Goal: Task Accomplishment & Management: Use online tool/utility

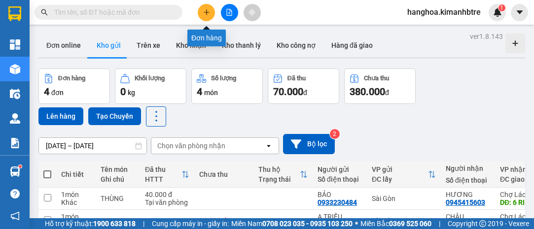
click at [206, 10] on icon "plus" at bounding box center [206, 11] width 0 height 5
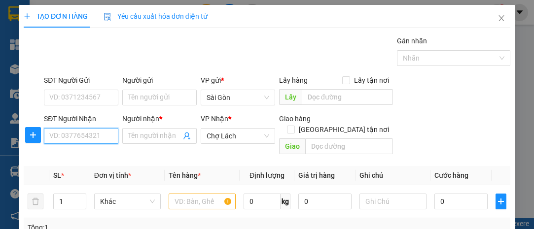
click at [76, 134] on input "SĐT Người Nhận" at bounding box center [81, 136] width 74 height 16
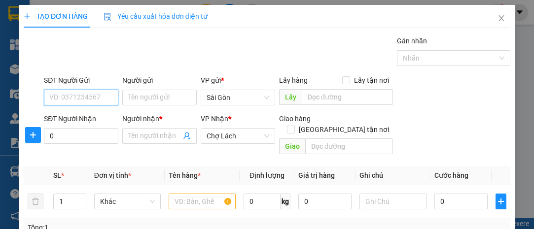
click at [104, 99] on input "SĐT Người Gửi" at bounding box center [81, 98] width 74 height 16
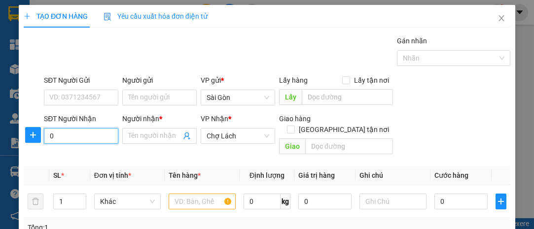
click at [81, 140] on input "0" at bounding box center [81, 136] width 74 height 16
type input "0767936835"
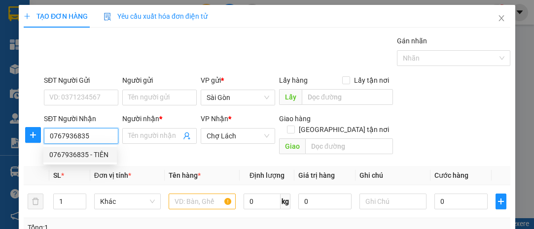
click at [97, 159] on div "0767936835 - TIÊN" at bounding box center [80, 154] width 62 height 11
type input "TIÊN"
type input "6 RI"
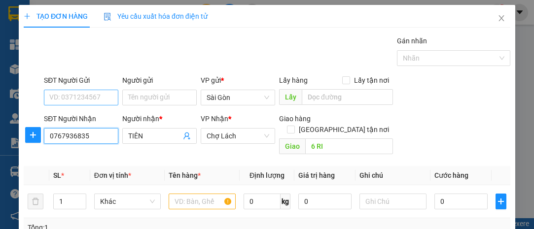
type input "0767936835"
click at [98, 99] on input "SĐT Người Gửi" at bounding box center [81, 98] width 74 height 16
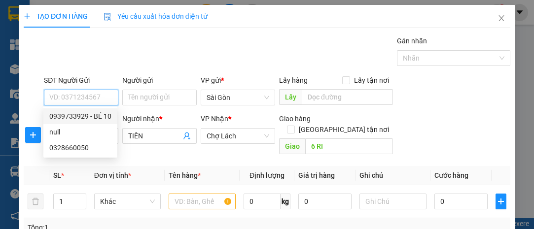
click at [98, 119] on div "0939733929 - BÉ 10" at bounding box center [80, 116] width 62 height 11
type input "0939733929"
type input "BÉ 10"
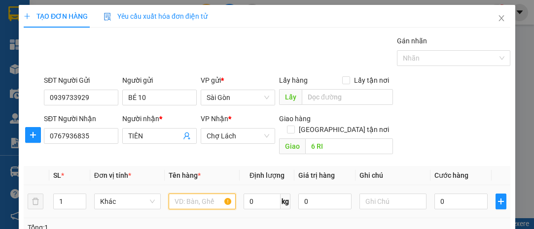
click at [193, 194] on input "text" at bounding box center [202, 202] width 67 height 16
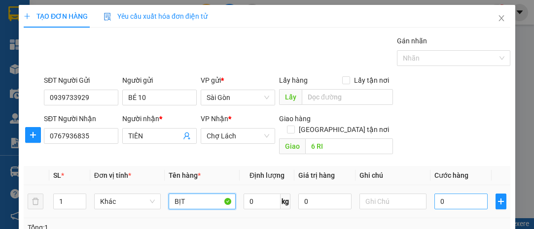
type input "BỊT"
click at [449, 194] on input "0" at bounding box center [461, 202] width 53 height 16
type input "3"
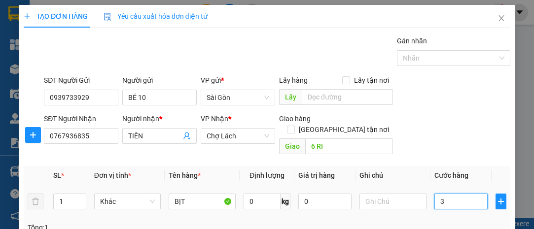
type input "30"
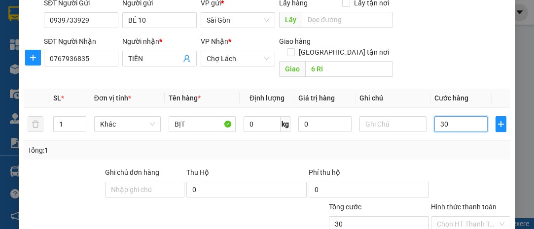
scroll to position [134, 0]
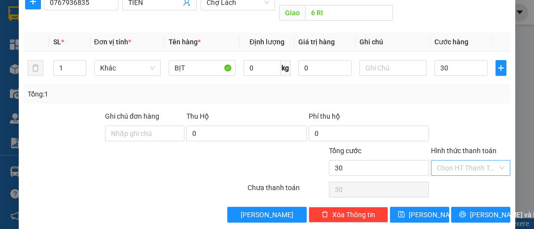
type input "30.000"
click at [454, 161] on input "Hình thức thanh toán" at bounding box center [467, 168] width 61 height 15
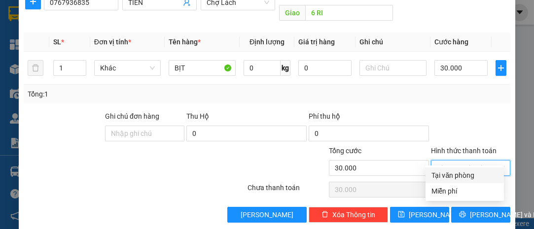
click at [458, 174] on div "Tại văn phòng" at bounding box center [465, 175] width 67 height 11
type input "0"
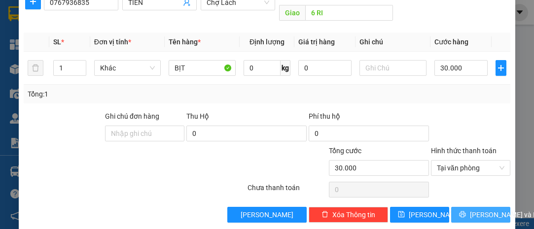
click at [470, 210] on span "[PERSON_NAME] và In" at bounding box center [504, 215] width 69 height 11
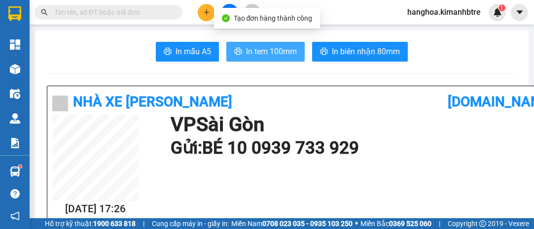
click at [280, 55] on span "In tem 100mm" at bounding box center [271, 51] width 51 height 12
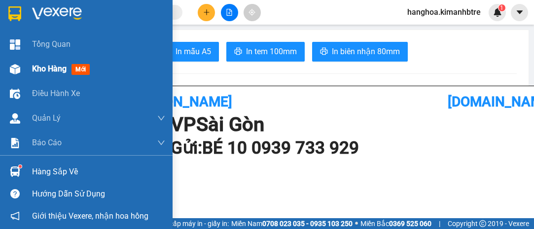
click at [50, 73] on span "Kho hàng" at bounding box center [49, 68] width 35 height 9
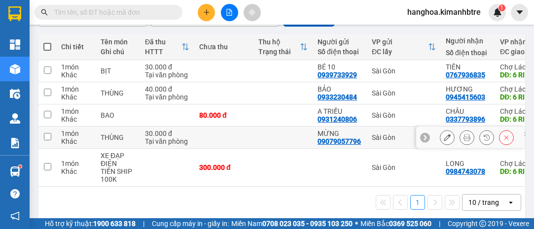
scroll to position [136, 0]
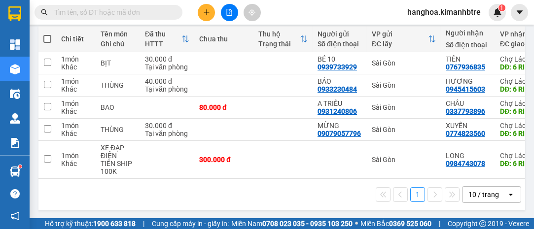
click at [46, 38] on span at bounding box center [47, 39] width 8 height 8
click at [47, 34] on input "checkbox" at bounding box center [47, 34] width 0 height 0
checkbox input "true"
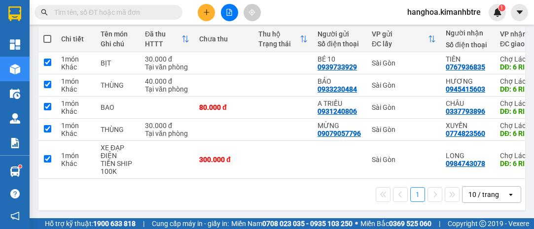
checkbox input "true"
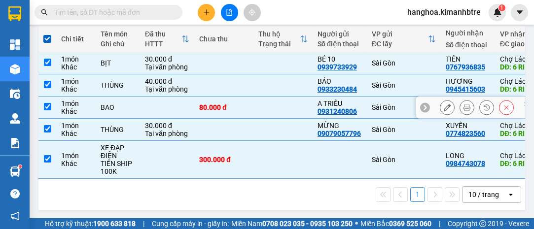
click at [47, 103] on input "checkbox" at bounding box center [47, 106] width 7 height 7
checkbox input "false"
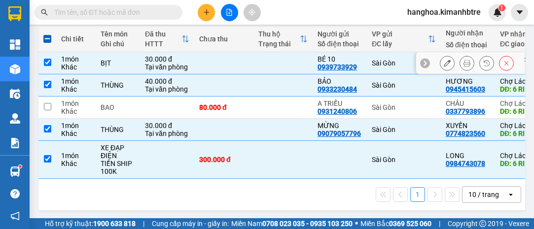
click at [49, 61] on input "checkbox" at bounding box center [47, 62] width 7 height 7
checkbox input "false"
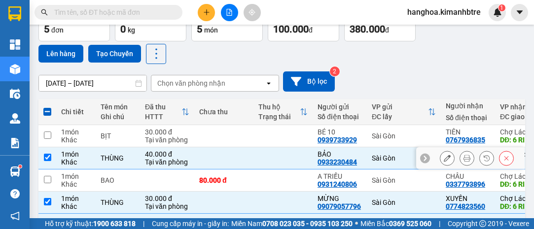
scroll to position [46, 0]
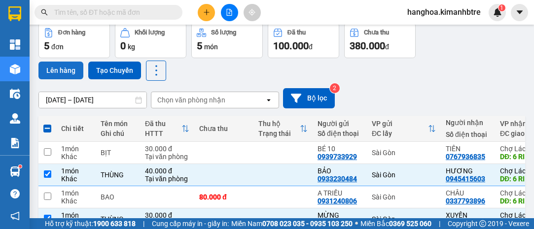
click at [64, 68] on button "Lên hàng" at bounding box center [60, 71] width 45 height 18
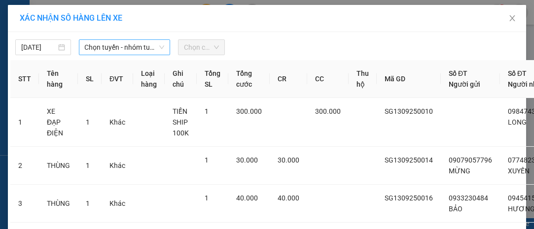
click at [93, 48] on span "Chọn tuyến - nhóm tuyến" at bounding box center [125, 47] width 80 height 15
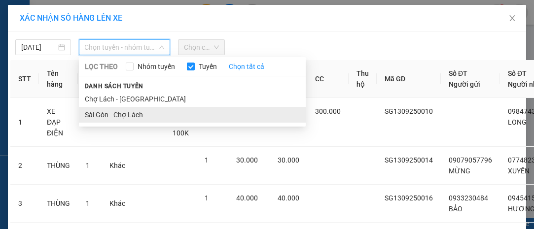
click at [111, 117] on li "Sài Gòn - Chợ Lách" at bounding box center [192, 115] width 227 height 16
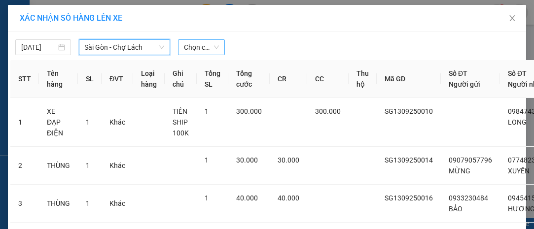
click at [216, 46] on div "Chọn chuyến" at bounding box center [201, 47] width 46 height 16
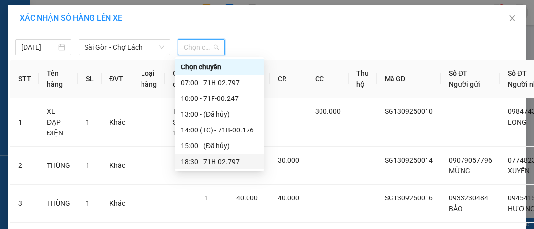
click at [222, 155] on div "18:30 - 71H-02.797" at bounding box center [219, 162] width 89 height 16
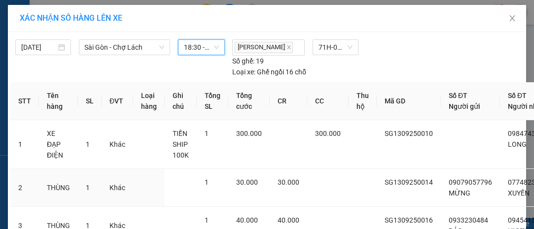
scroll to position [114, 0]
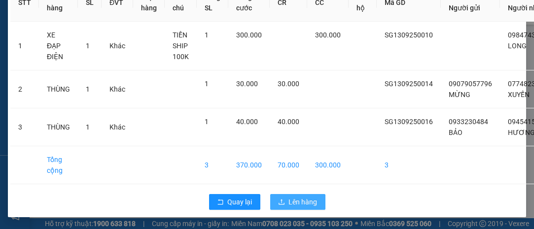
click at [305, 197] on span "Lên hàng" at bounding box center [303, 202] width 29 height 11
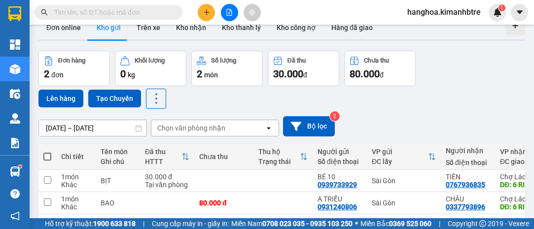
scroll to position [44, 0]
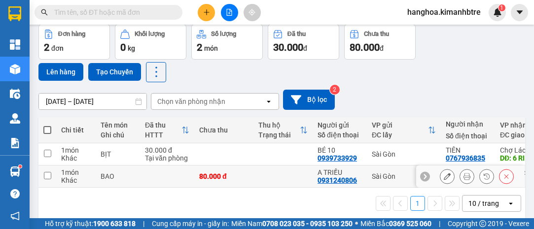
click at [51, 172] on input "checkbox" at bounding box center [47, 175] width 7 height 7
checkbox input "true"
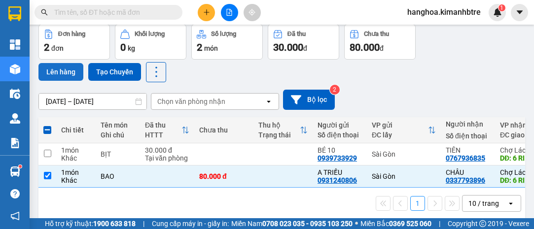
click at [60, 74] on button "Lên hàng" at bounding box center [60, 72] width 45 height 18
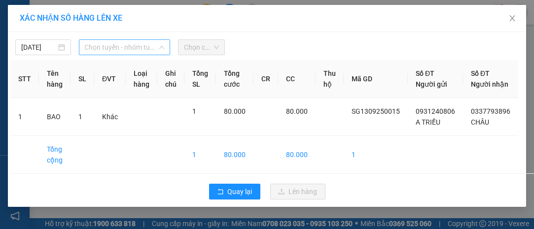
click at [93, 46] on span "Chọn tuyến - nhóm tuyến" at bounding box center [125, 47] width 80 height 15
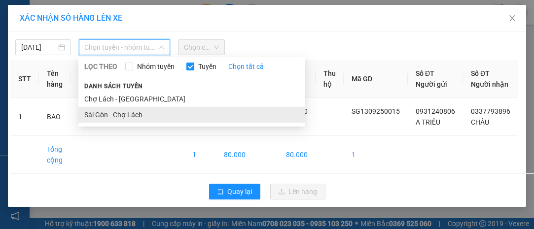
click at [120, 112] on li "Sài Gòn - Chợ Lách" at bounding box center [191, 115] width 227 height 16
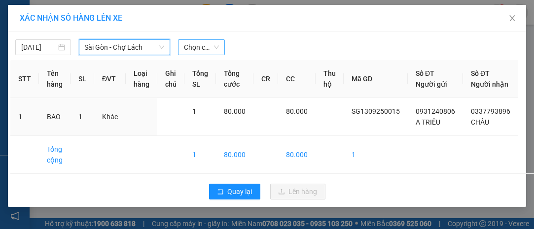
click at [195, 46] on span "Chọn chuyến" at bounding box center [201, 47] width 35 height 15
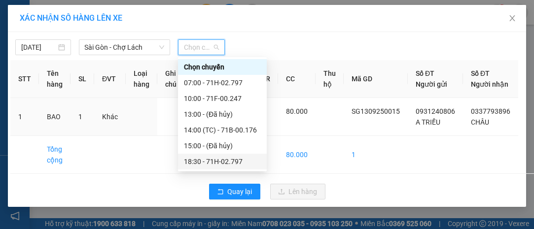
click at [227, 162] on div "18:30 - 71H-02.797" at bounding box center [222, 161] width 77 height 11
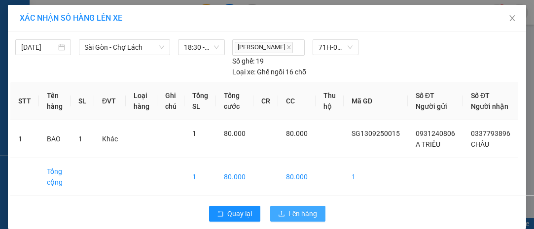
click at [309, 217] on button "Lên hàng" at bounding box center [297, 214] width 55 height 16
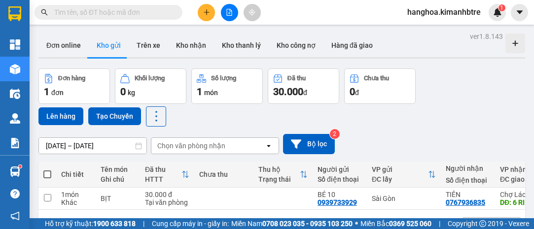
click at [203, 14] on icon "plus" at bounding box center [206, 12] width 7 height 7
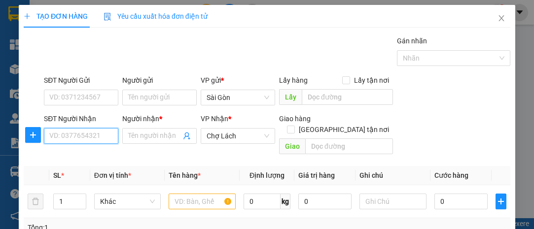
click at [84, 135] on input "SĐT Người Nhận" at bounding box center [81, 136] width 74 height 16
type input "0364415628"
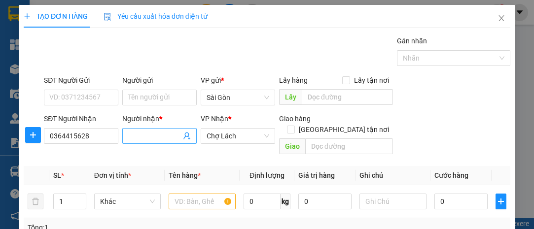
click at [147, 134] on input "Người nhận *" at bounding box center [154, 136] width 53 height 11
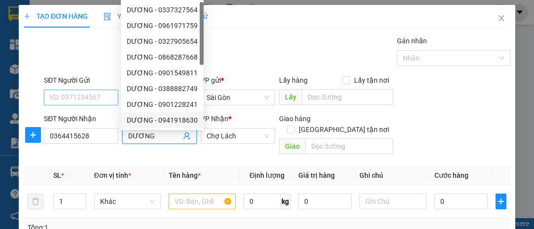
type input "DƯƠNG"
click at [102, 96] on input "SĐT Người Gửi" at bounding box center [81, 98] width 74 height 16
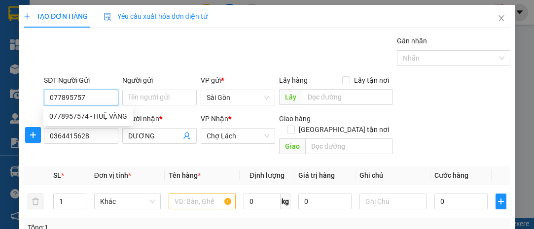
type input "0778957574"
click at [95, 113] on div "0778957574 - HUỆ VÀNG" at bounding box center [88, 116] width 78 height 11
type input "HUỆ VÀNG"
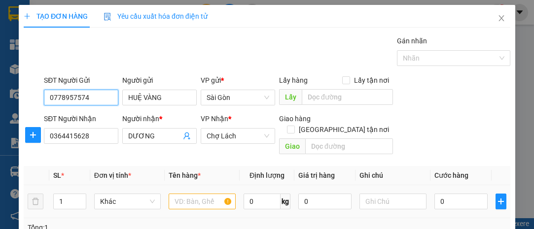
type input "0778957574"
click at [199, 194] on input "text" at bounding box center [202, 202] width 67 height 16
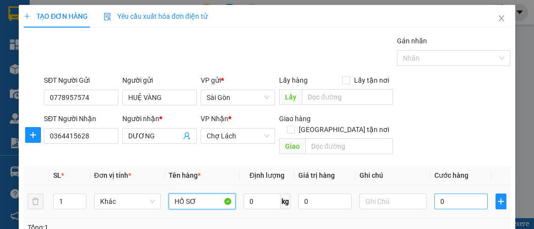
type input "HỒ SƠ"
click at [441, 194] on input "0" at bounding box center [461, 202] width 53 height 16
type input "2"
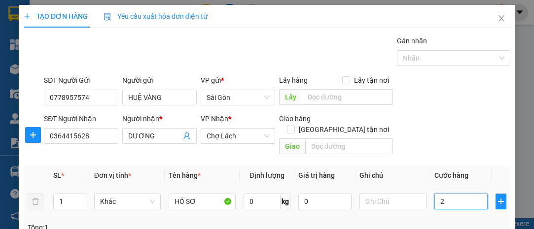
type input "20"
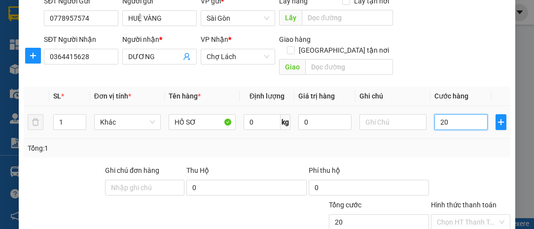
scroll to position [134, 0]
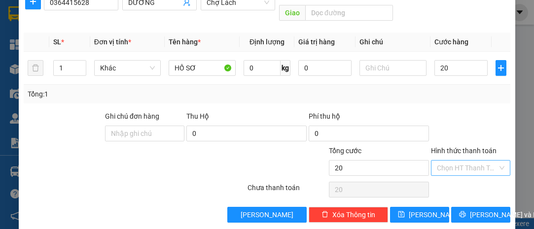
type input "20.000"
click at [459, 161] on input "Hình thức thanh toán" at bounding box center [467, 168] width 61 height 15
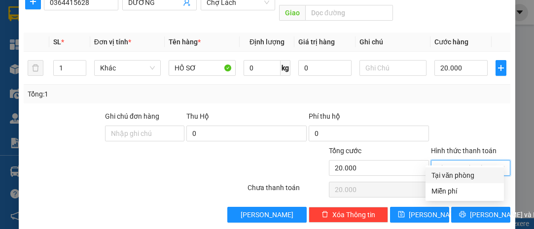
click at [461, 171] on div "Tại văn phòng" at bounding box center [465, 175] width 67 height 11
type input "0"
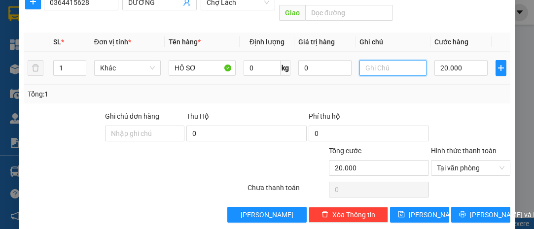
click at [398, 61] on input "text" at bounding box center [393, 68] width 67 height 16
type input "KHÁCH CK"
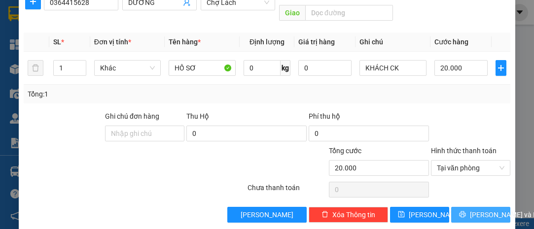
click at [480, 210] on span "[PERSON_NAME] và In" at bounding box center [504, 215] width 69 height 11
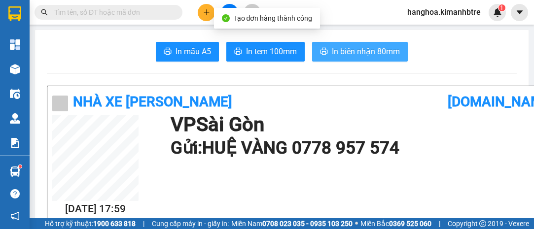
click at [347, 56] on span "In biên nhận 80mm" at bounding box center [366, 51] width 68 height 12
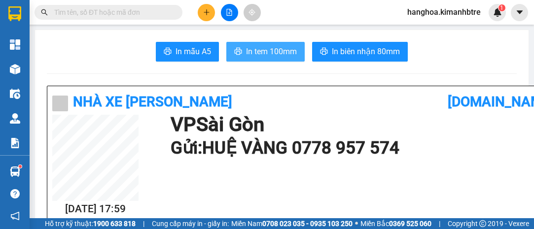
click at [282, 53] on span "In tem 100mm" at bounding box center [271, 51] width 51 height 12
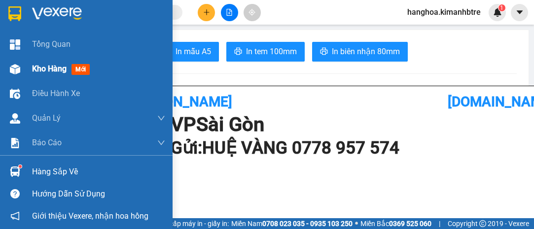
click at [42, 71] on span "Kho hàng" at bounding box center [49, 68] width 35 height 9
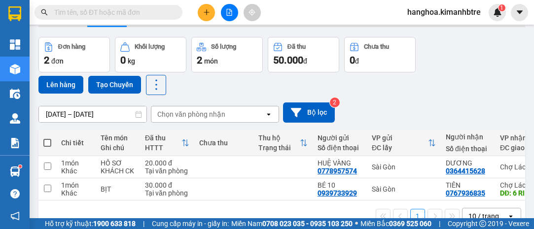
scroll to position [44, 0]
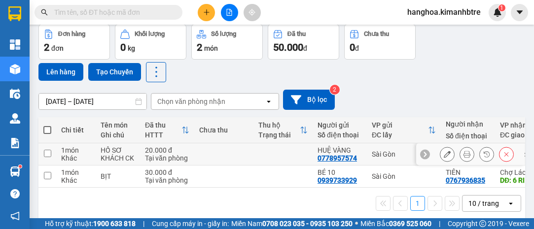
click at [44, 151] on input "checkbox" at bounding box center [47, 153] width 7 height 7
checkbox input "true"
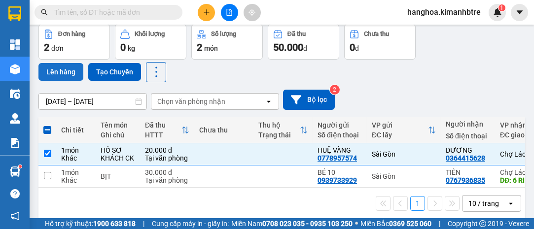
click at [64, 69] on button "Lên hàng" at bounding box center [60, 72] width 45 height 18
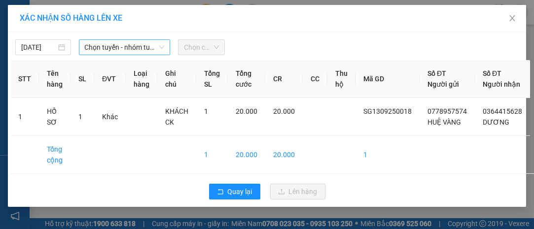
click at [97, 42] on span "Chọn tuyến - nhóm tuyến" at bounding box center [125, 47] width 80 height 15
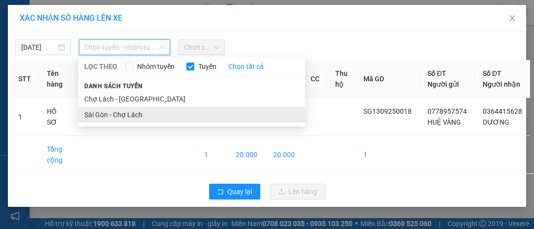
click at [143, 116] on li "Sài Gòn - Chợ Lách" at bounding box center [191, 115] width 227 height 16
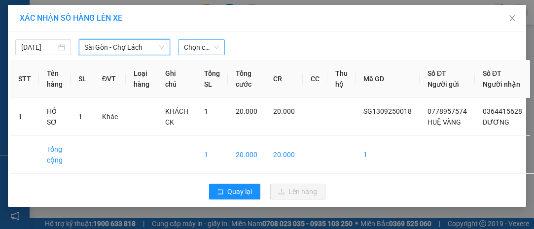
click at [204, 49] on span "Chọn chuyến" at bounding box center [201, 47] width 35 height 15
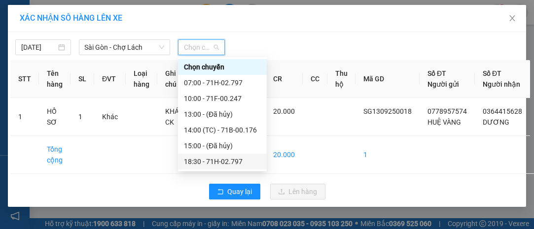
click at [223, 159] on div "18:30 - 71H-02.797" at bounding box center [222, 161] width 77 height 11
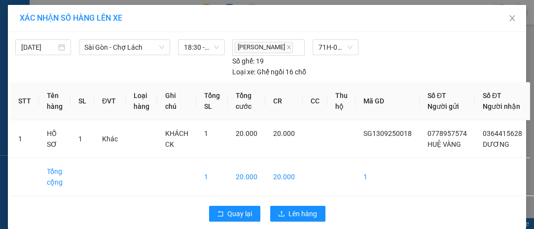
click at [303, 215] on div "Quay lại Lên hàng" at bounding box center [266, 214] width 513 height 26
click at [299, 217] on button "Lên hàng" at bounding box center [297, 214] width 55 height 16
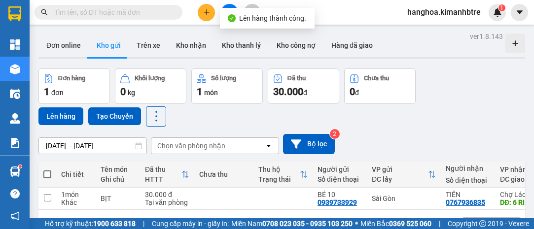
click at [234, 5] on button at bounding box center [229, 12] width 17 height 17
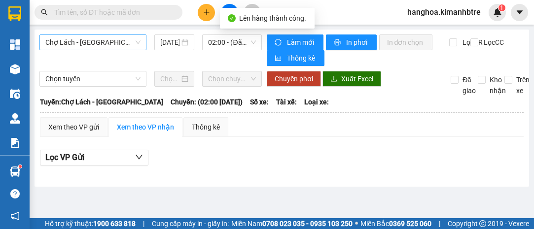
click at [109, 45] on span "Chợ Lách - [GEOGRAPHIC_DATA]" at bounding box center [92, 42] width 95 height 15
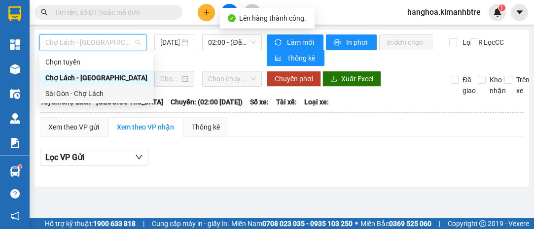
click at [100, 88] on div "Sài Gòn - Chợ Lách" at bounding box center [96, 94] width 114 height 16
type input "[DATE]"
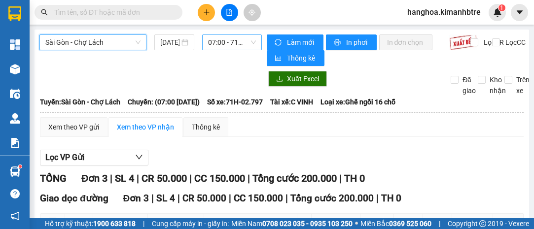
click at [212, 45] on span "07:00 - 71H-02.797" at bounding box center [231, 42] width 47 height 15
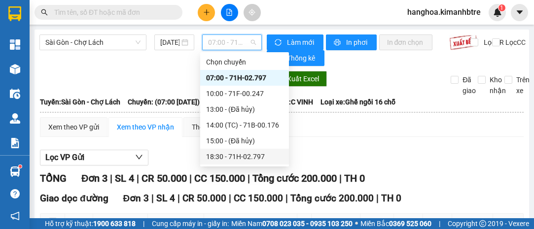
click at [249, 154] on div "18:30 - 71H-02.797" at bounding box center [244, 156] width 77 height 11
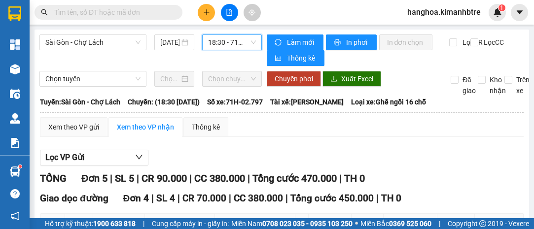
click at [252, 132] on div "Xem theo VP gửi Xem theo VP nhận Thống kê" at bounding box center [282, 127] width 484 height 20
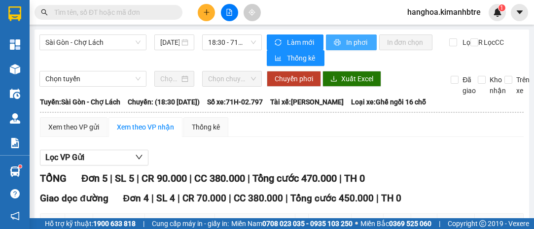
click at [341, 42] on button "In phơi" at bounding box center [351, 43] width 51 height 16
click at [354, 46] on span "In phơi" at bounding box center [357, 42] width 23 height 11
click at [334, 41] on icon "printer" at bounding box center [337, 42] width 6 height 6
